Goal: Transaction & Acquisition: Download file/media

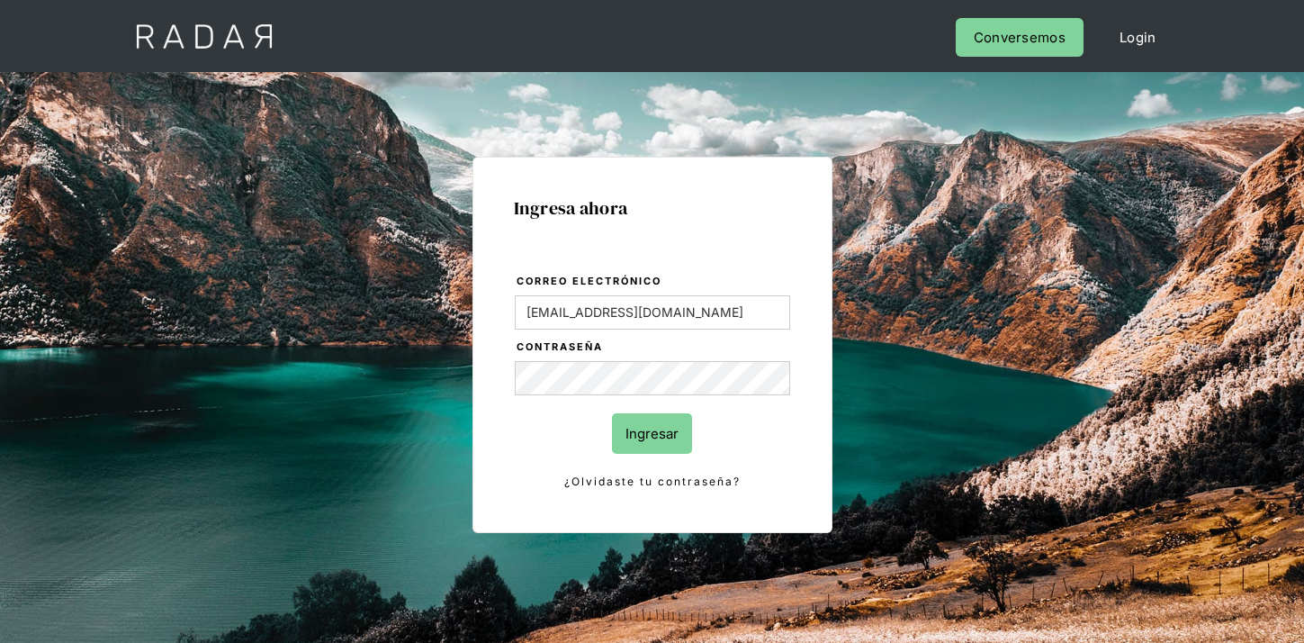
type input "[EMAIL_ADDRESS][DOMAIN_NAME]"
click at [650, 435] on input "Ingresar" at bounding box center [652, 433] width 80 height 40
click at [652, 437] on input "Ingresar" at bounding box center [652, 433] width 80 height 40
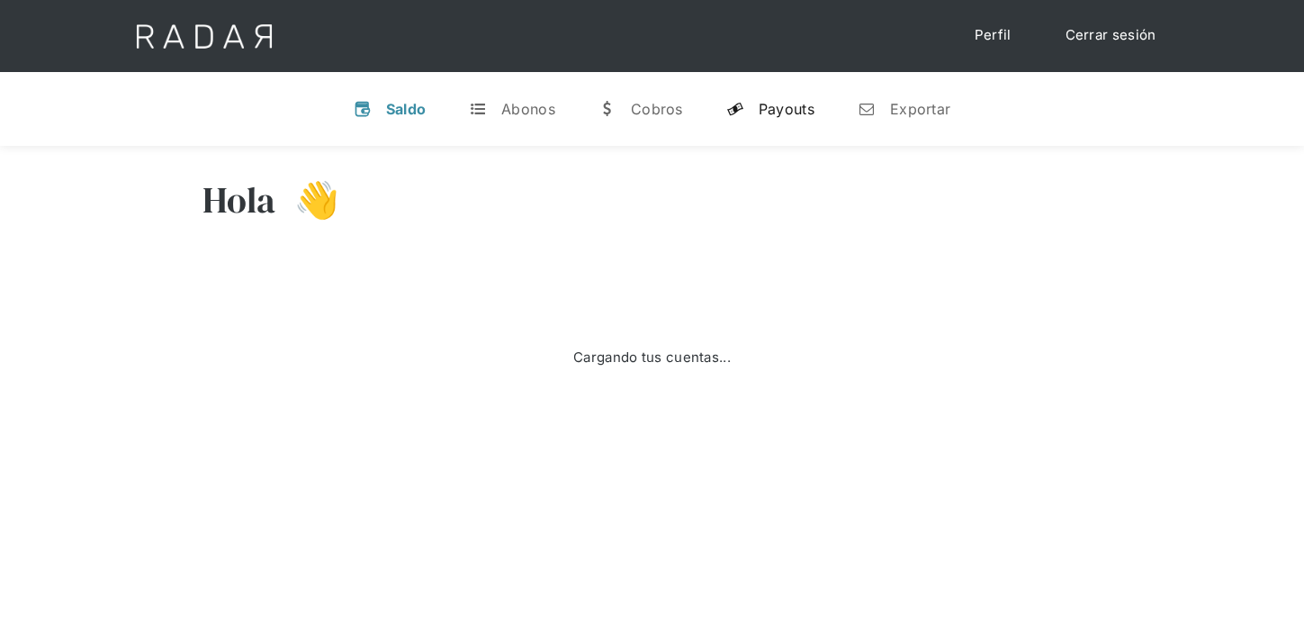
click at [763, 111] on div "Payouts" at bounding box center [787, 109] width 56 height 18
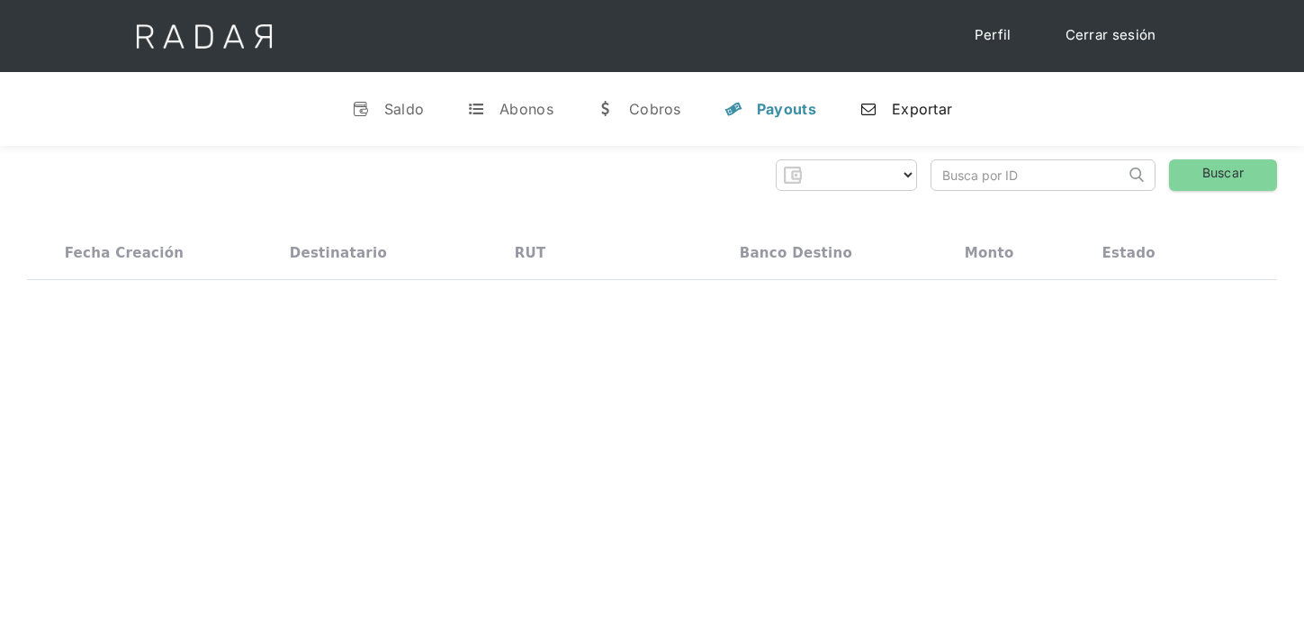
click at [927, 107] on div "Exportar" at bounding box center [922, 109] width 60 height 18
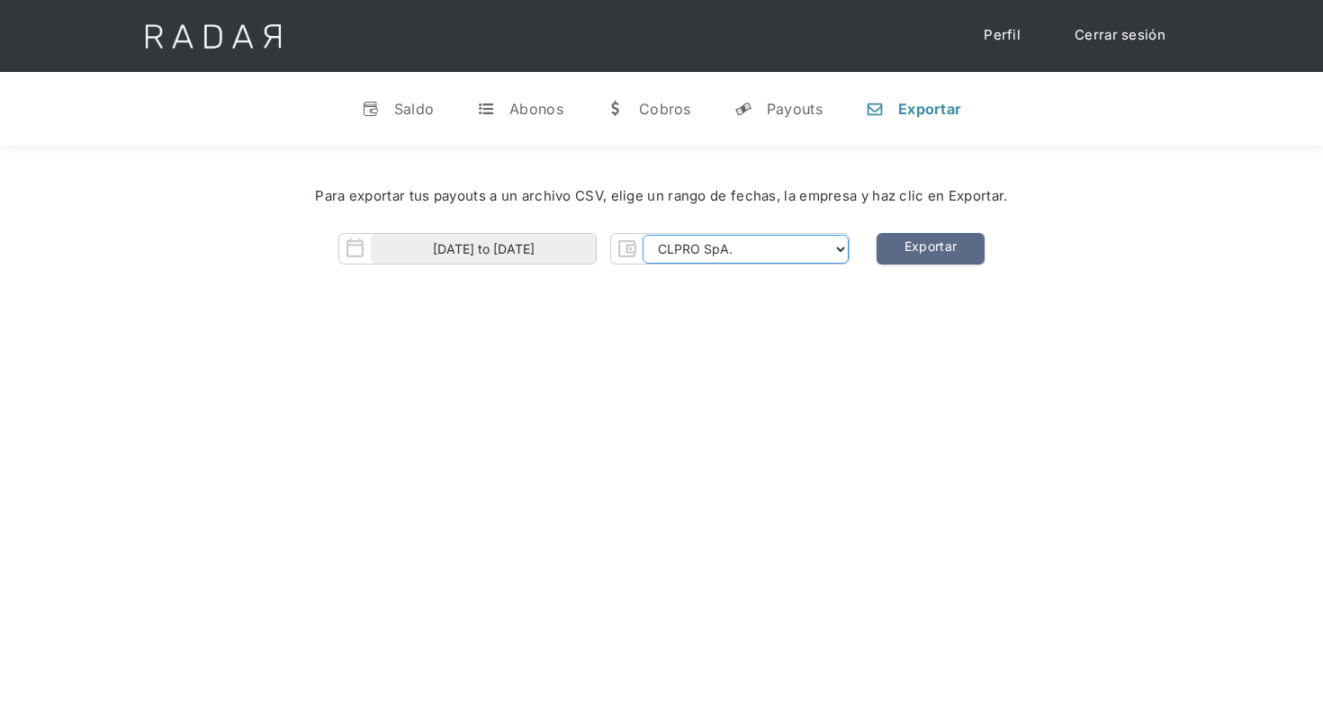
click at [768, 247] on select "CLPRO SpA. [PERSON_NAME] SpA. Urigol SpA. Bysolutions SpA. Clmax SpA. Andes Pay…" at bounding box center [746, 249] width 206 height 29
select select "[PERSON_NAME]-rt"
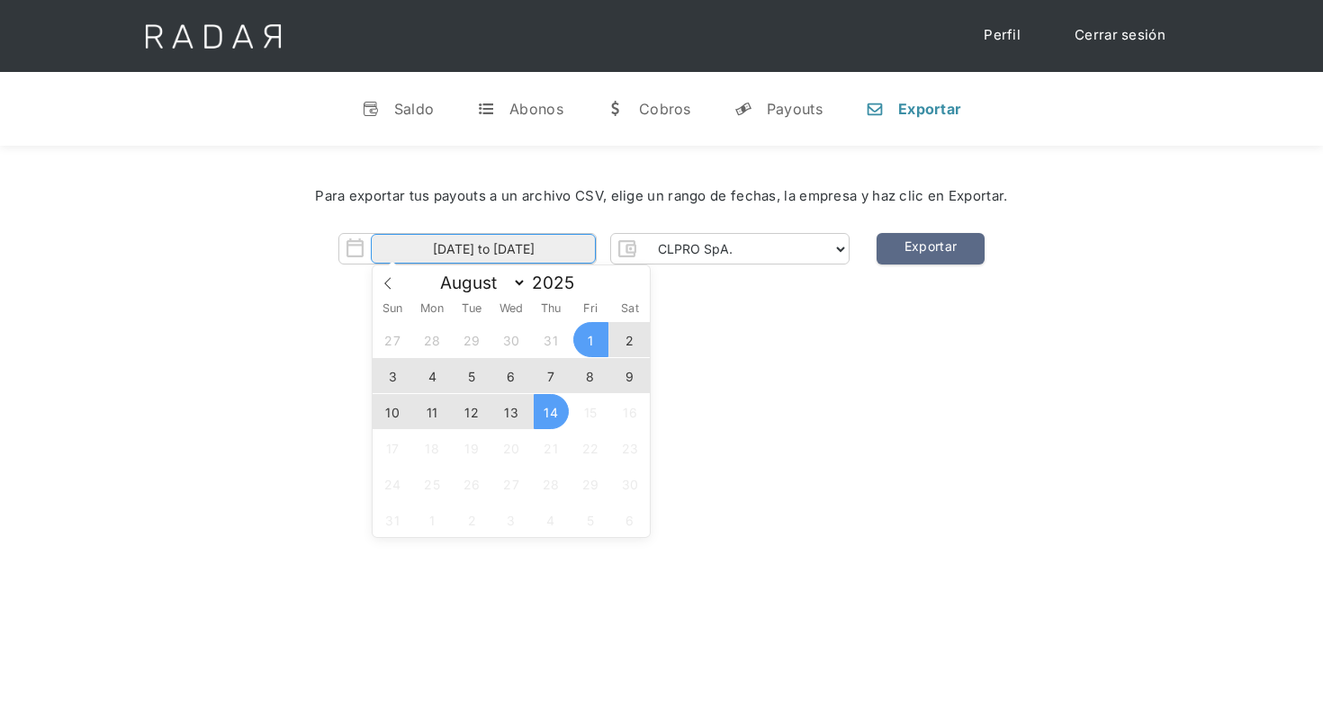
click at [559, 254] on input "[DATE] to [DATE]" at bounding box center [483, 249] width 225 height 30
click at [522, 416] on span "13" at bounding box center [511, 411] width 35 height 35
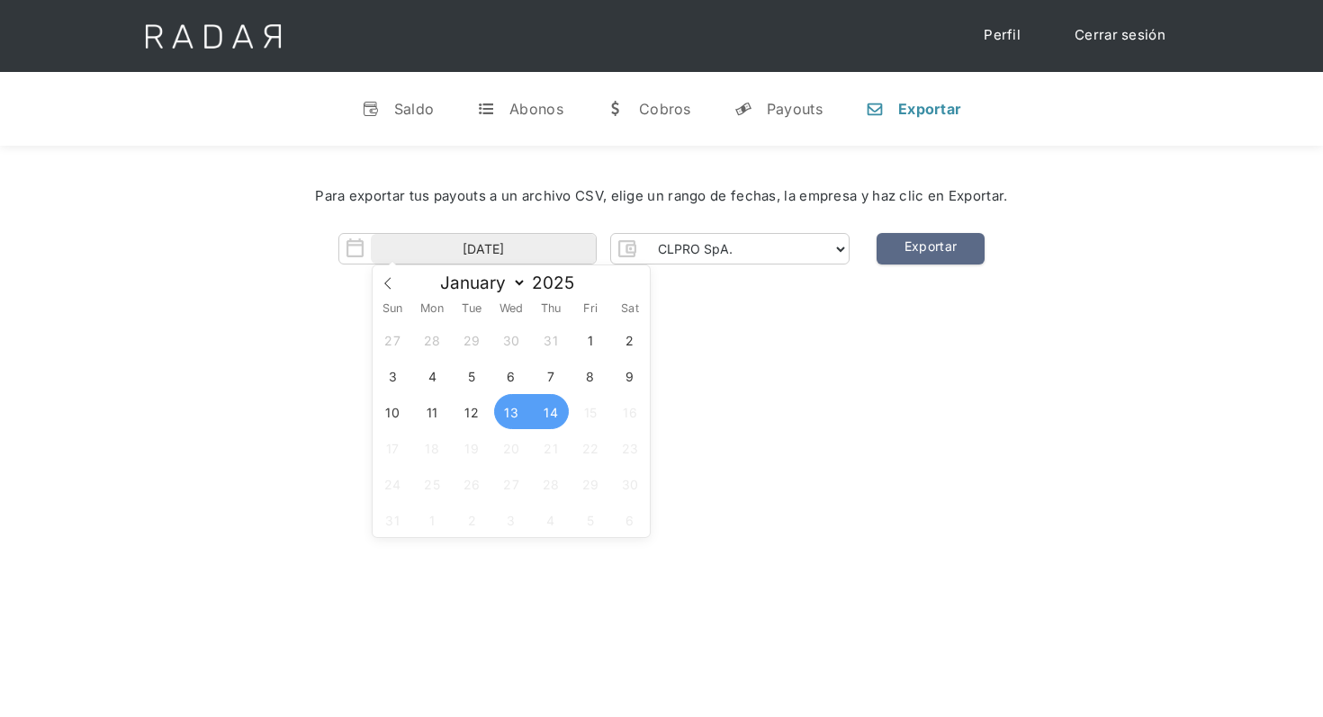
click at [540, 416] on span "14" at bounding box center [551, 411] width 35 height 35
type input "[DATE] to [DATE]"
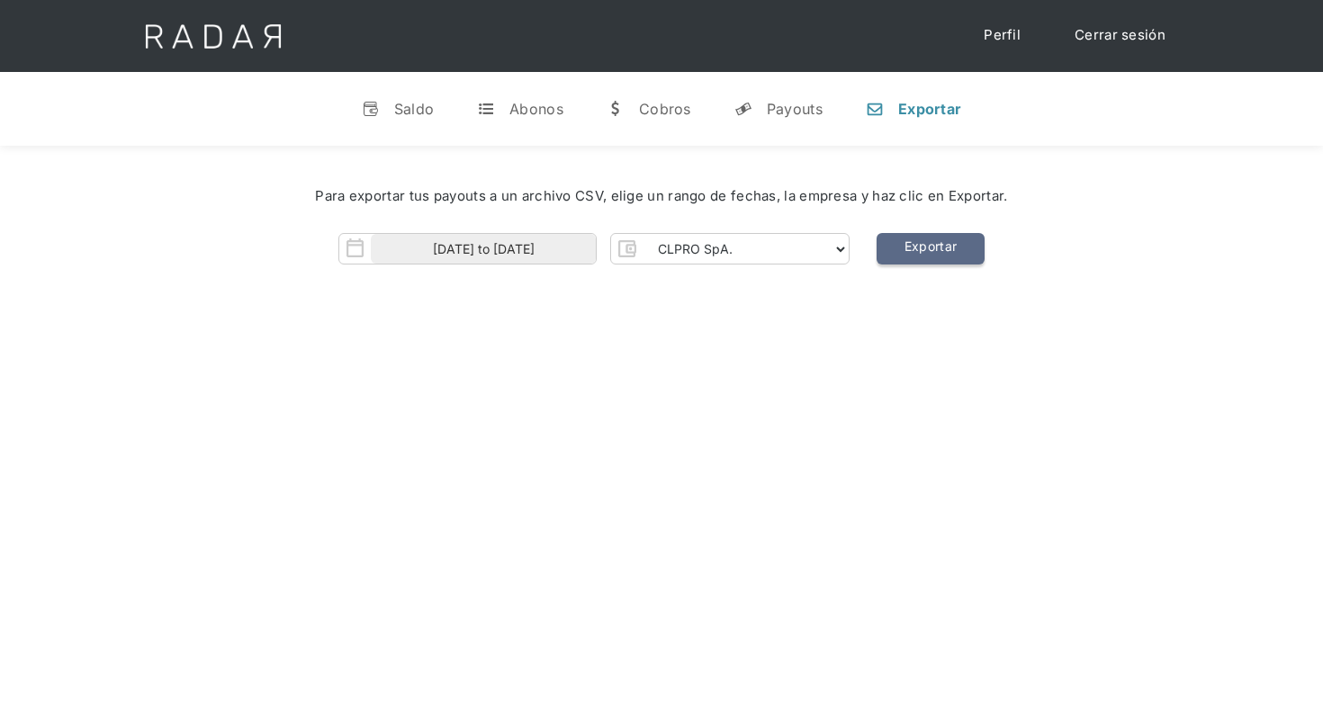
click at [902, 251] on link "Exportar" at bounding box center [931, 248] width 108 height 31
click at [927, 246] on link "Exportar" at bounding box center [931, 248] width 108 height 31
